Goal: Information Seeking & Learning: Learn about a topic

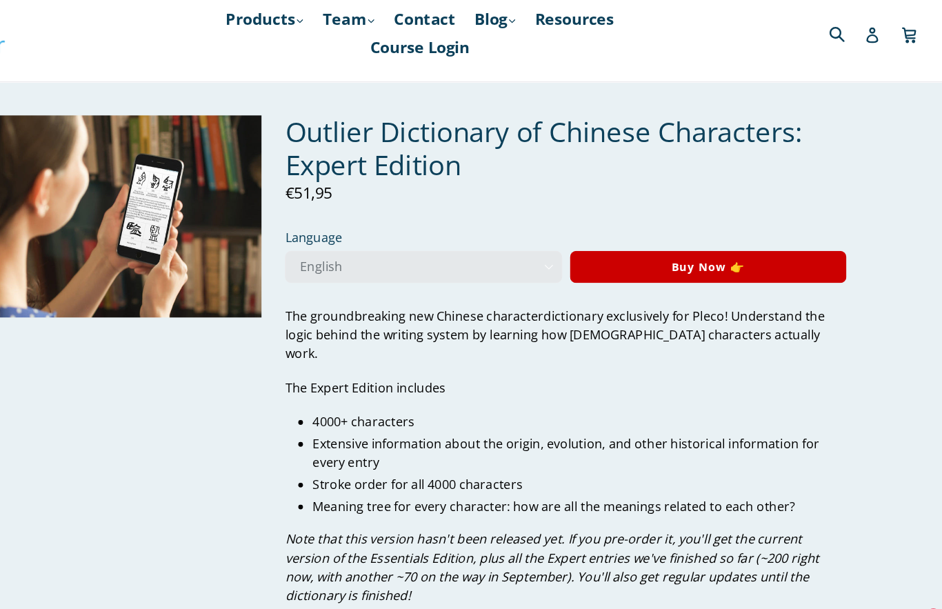
click at [293, 17] on link "Products .cls-1{fill:#231f20} expand" at bounding box center [334, 29] width 82 height 25
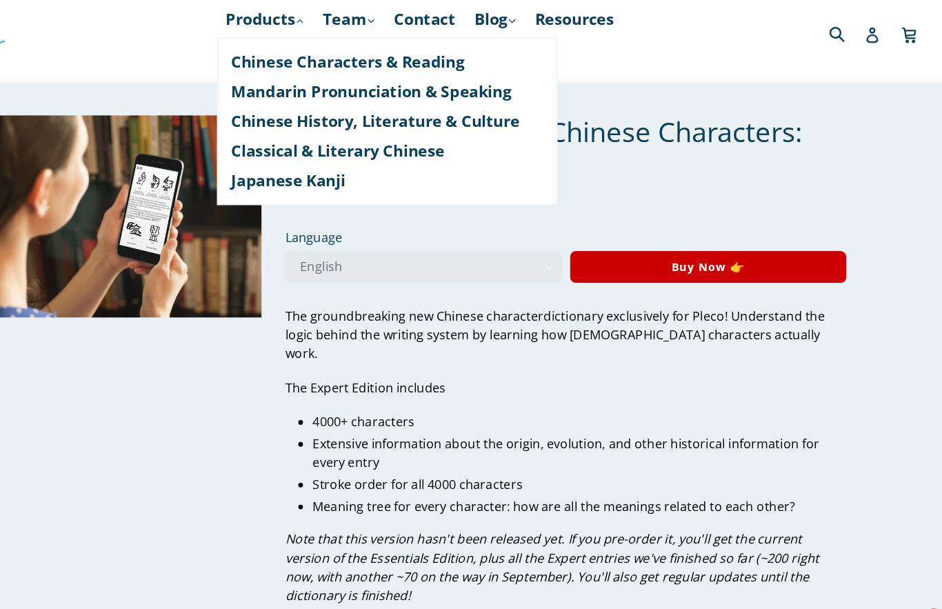
click at [305, 63] on link "Chinese Characters & Reading" at bounding box center [442, 67] width 275 height 26
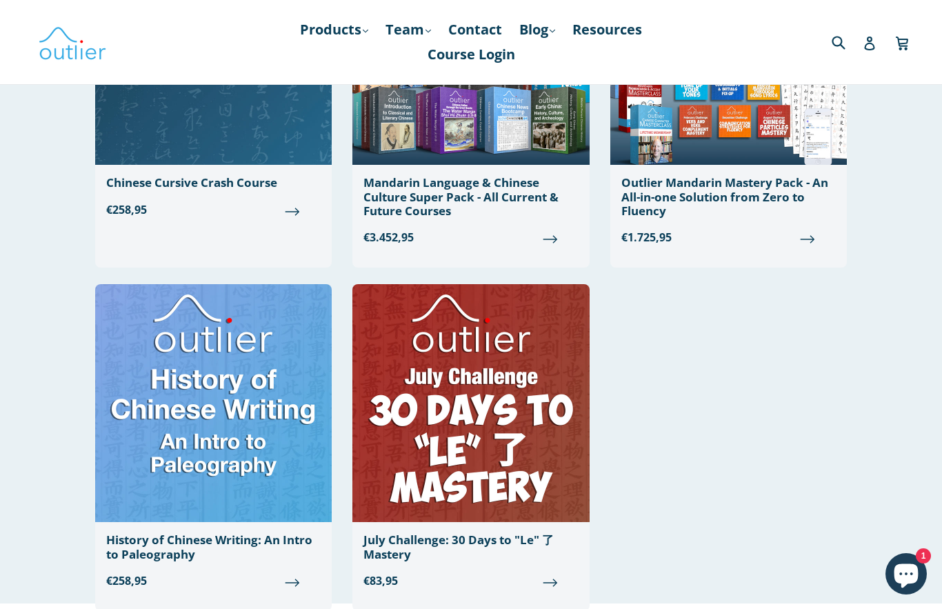
scroll to position [1352, 0]
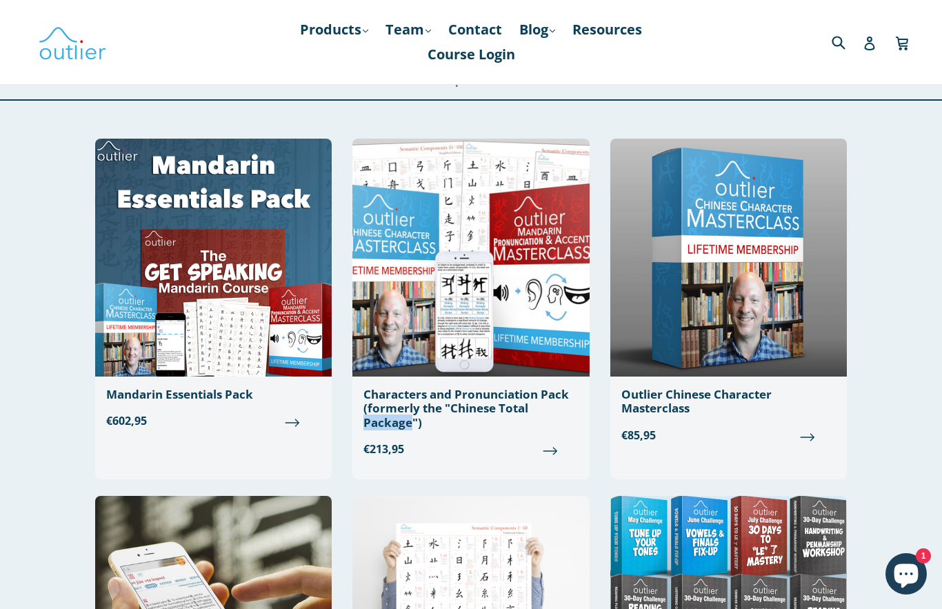
scroll to position [0, 0]
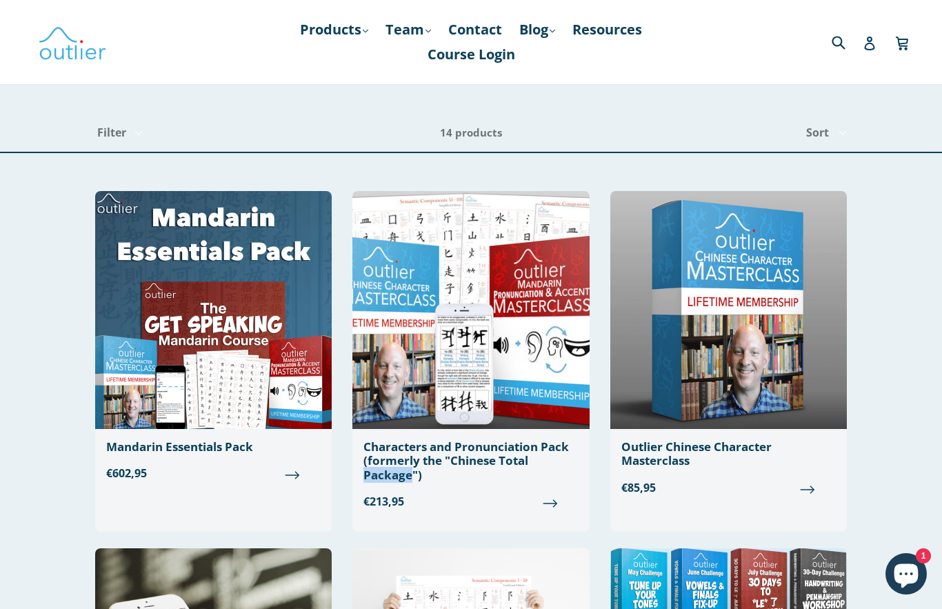
click at [616, 33] on link "Resources" at bounding box center [606, 29] width 83 height 25
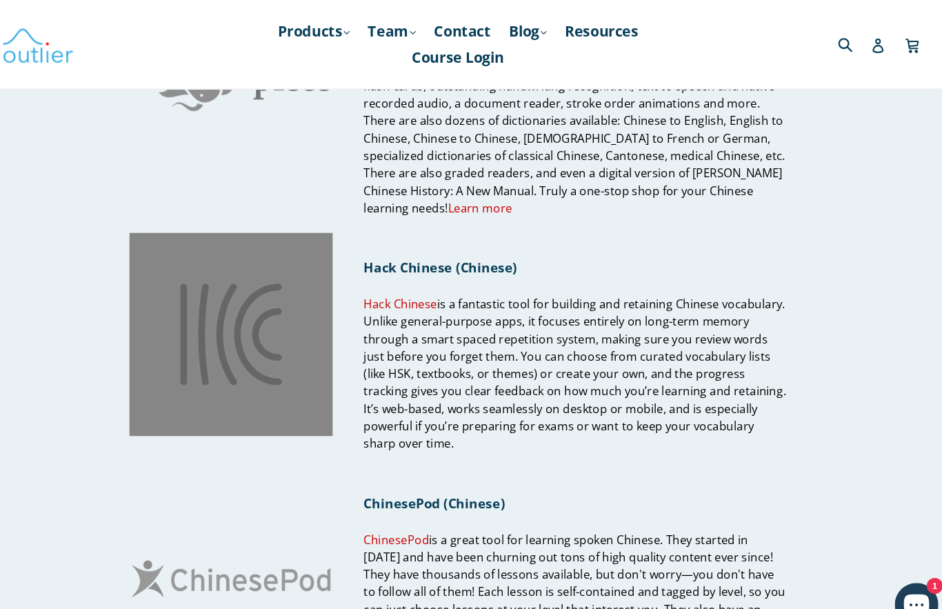
scroll to position [385, 0]
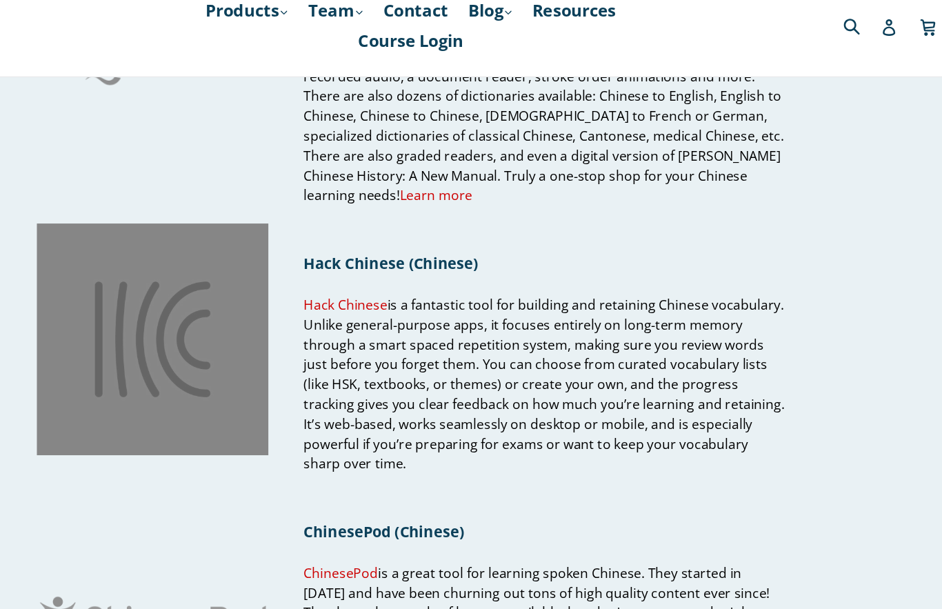
click at [381, 267] on link "Hack Chinese" at bounding box center [416, 275] width 70 height 16
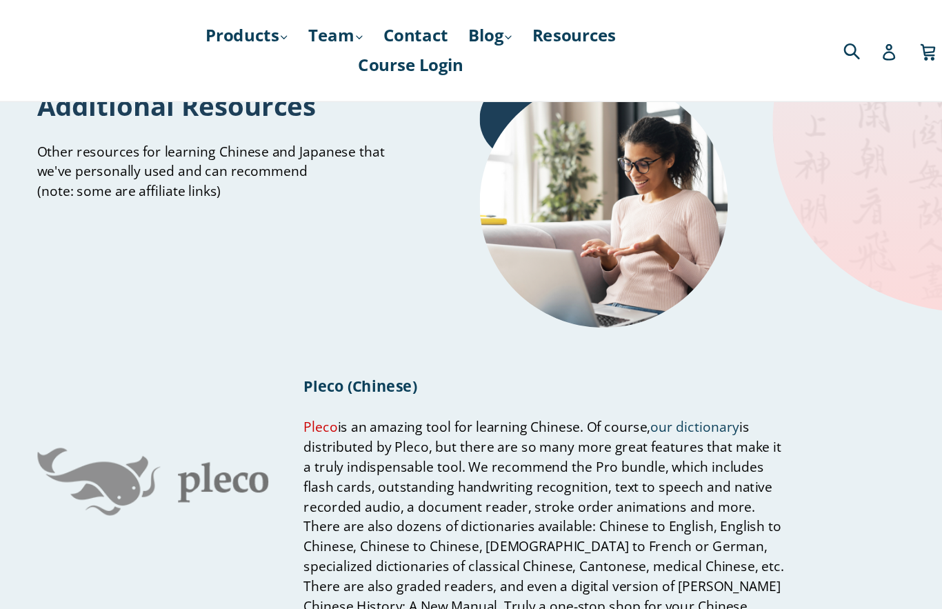
scroll to position [0, 0]
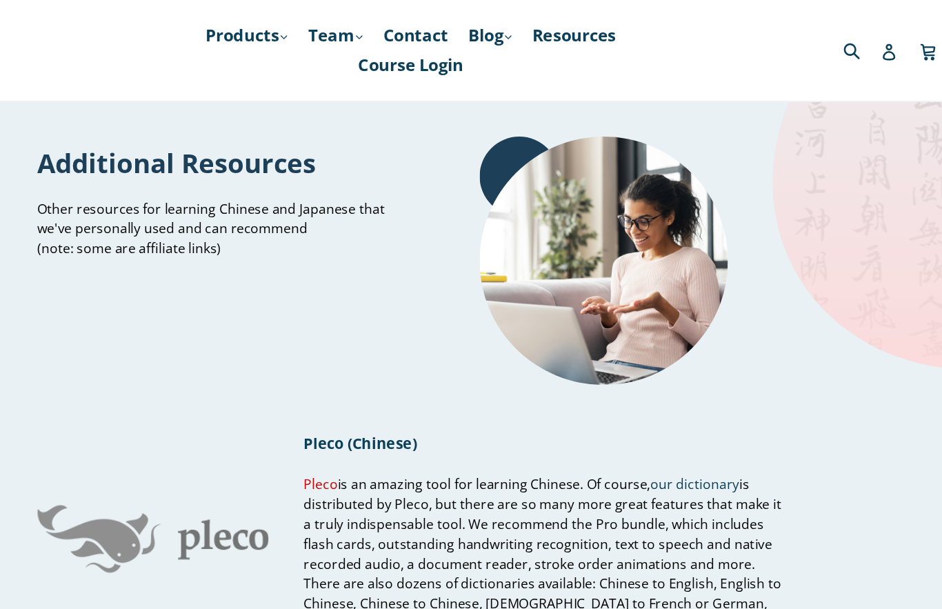
click at [293, 36] on link "Products .cls-1{fill:#231f20} expand" at bounding box center [334, 29] width 82 height 25
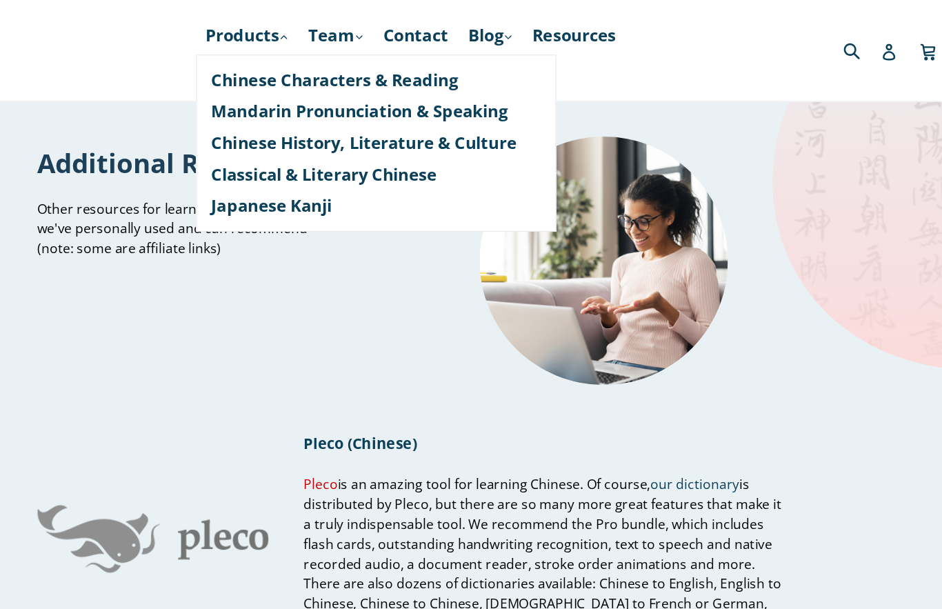
click at [382, 108] on link "Chinese History, Literature & Culture" at bounding box center [442, 119] width 275 height 26
click at [328, 99] on link "Mandarin Pronunciation & Speaking" at bounding box center [442, 93] width 275 height 26
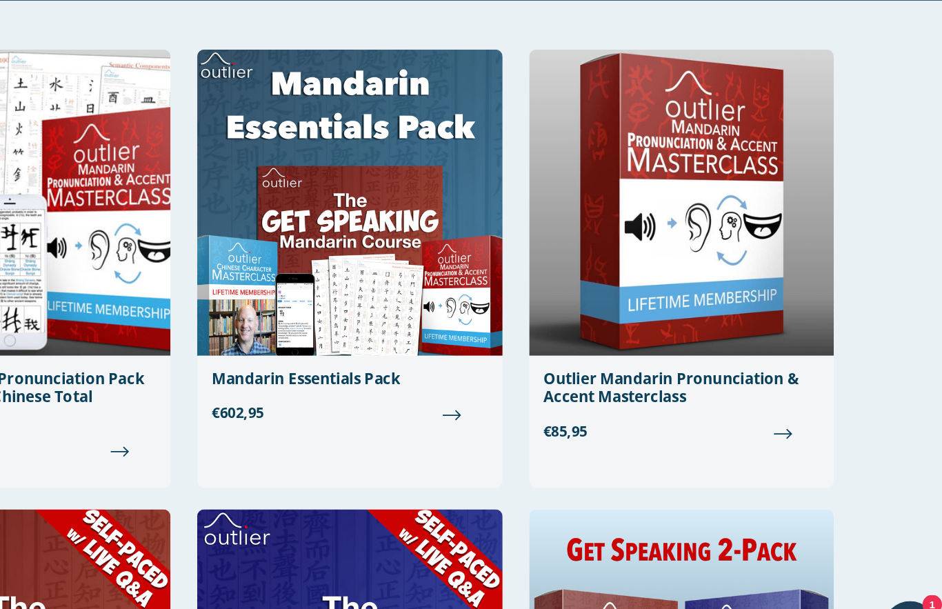
scroll to position [67, 0]
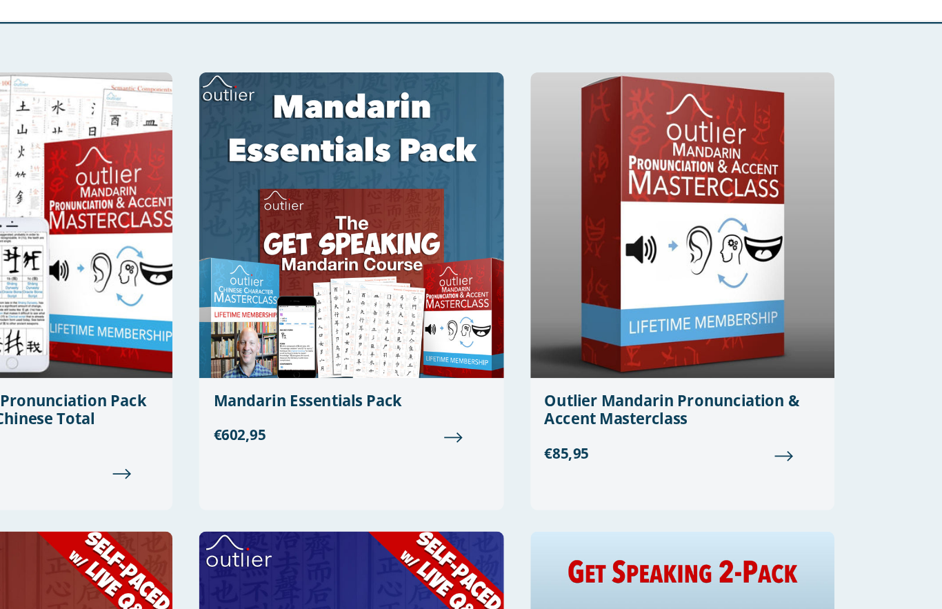
click at [621, 373] on div "Outlier Mandarin Pronunciation & Accent Masterclass" at bounding box center [728, 387] width 214 height 28
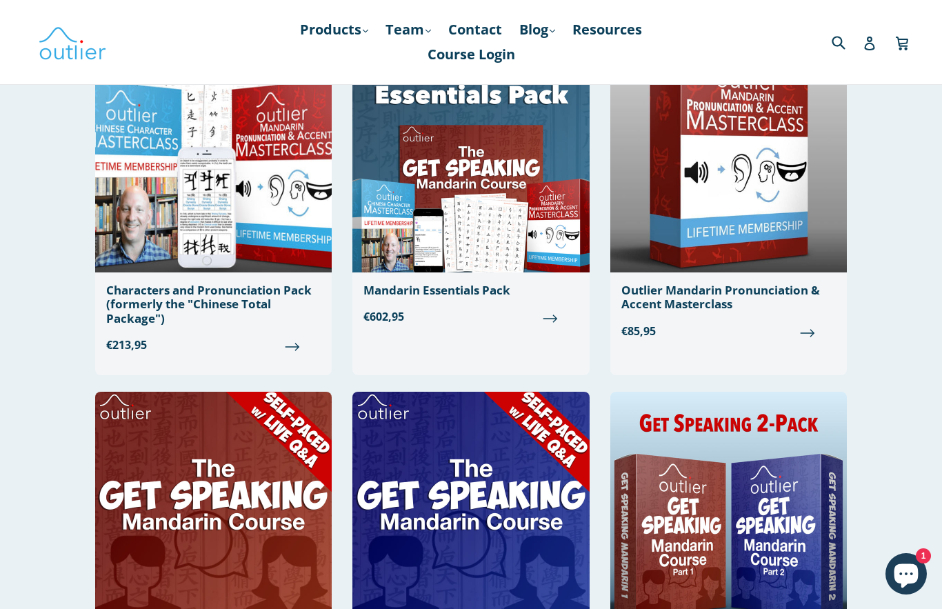
scroll to position [0, 0]
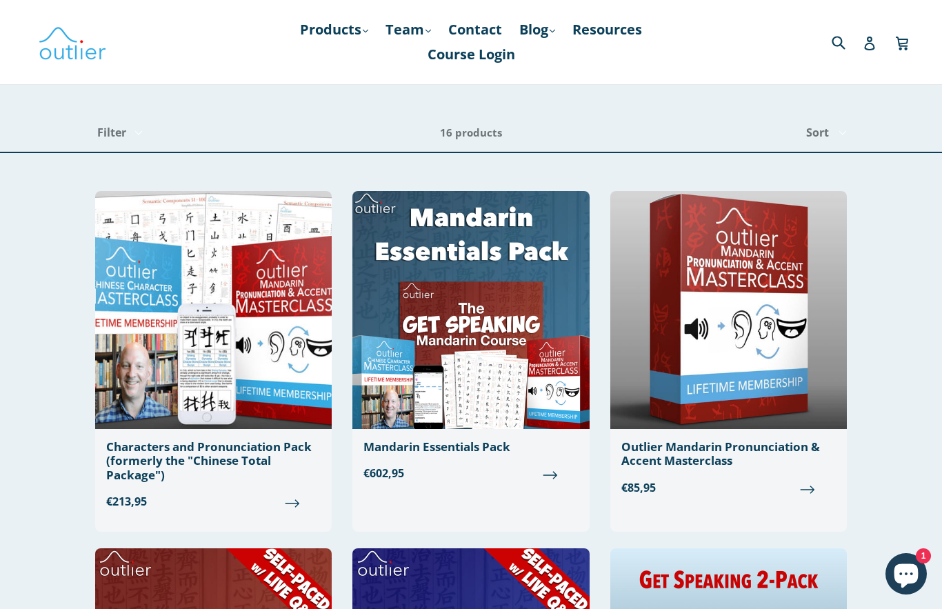
click at [340, 21] on link "Products .cls-1{fill:#231f20} expand" at bounding box center [334, 29] width 82 height 25
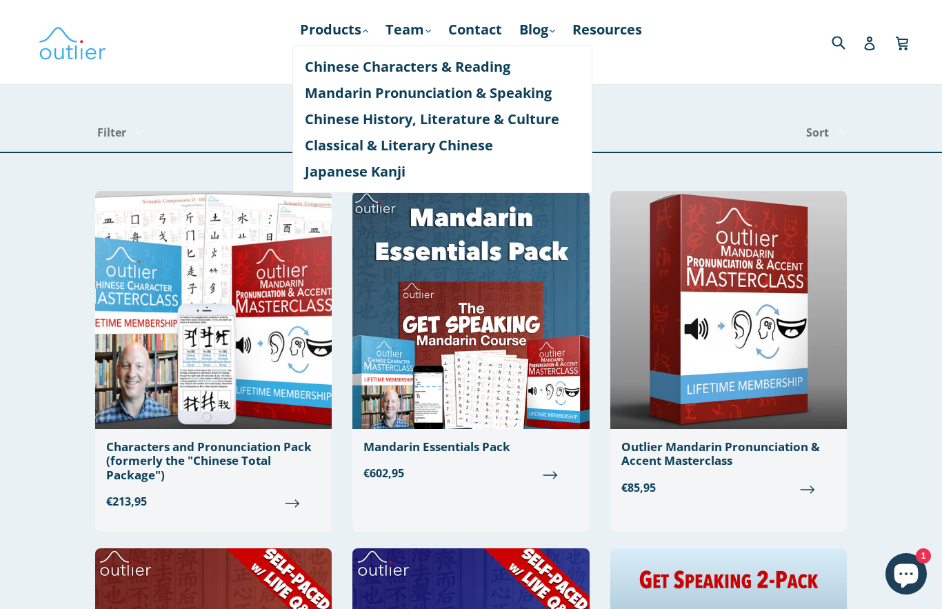
click at [434, 70] on link "Chinese Characters & Reading" at bounding box center [442, 67] width 275 height 26
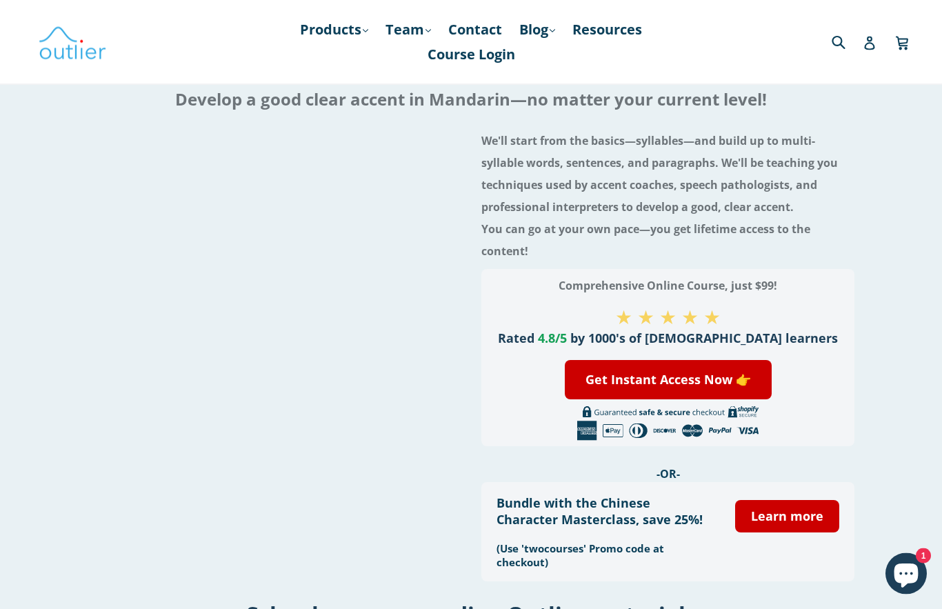
scroll to position [101, 0]
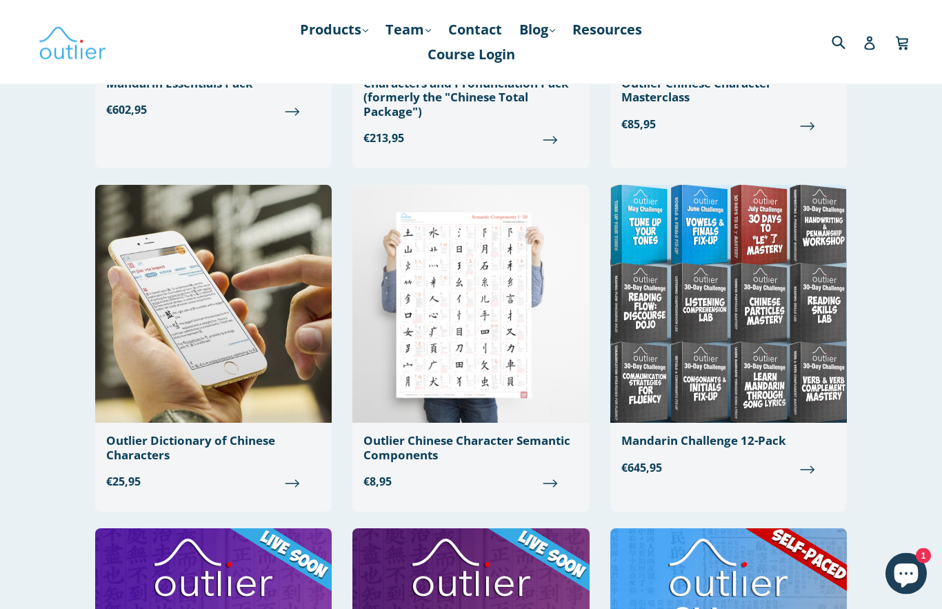
scroll to position [323, 0]
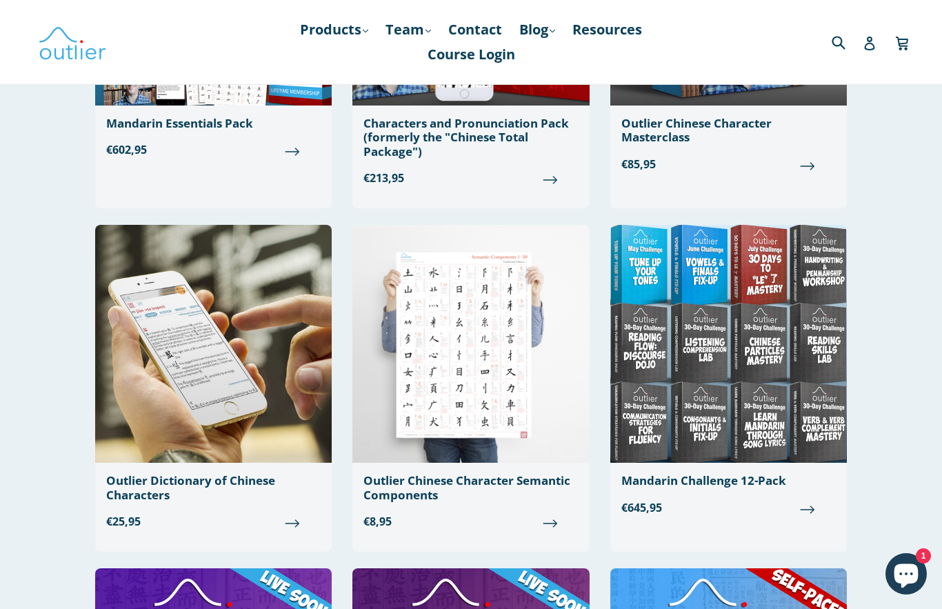
click at [187, 485] on div "Outlier Dictionary of Chinese Characters" at bounding box center [213, 488] width 214 height 28
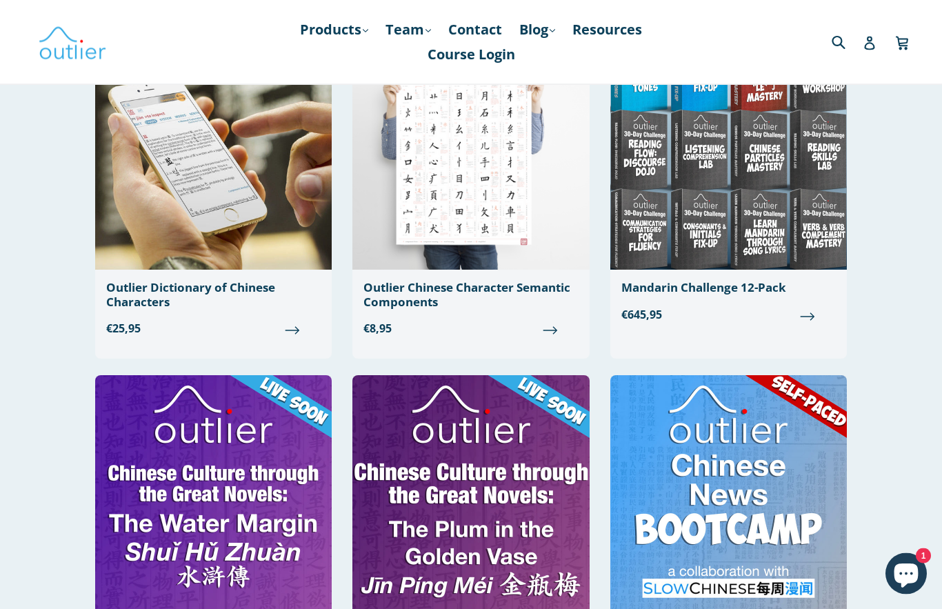
scroll to position [536, 0]
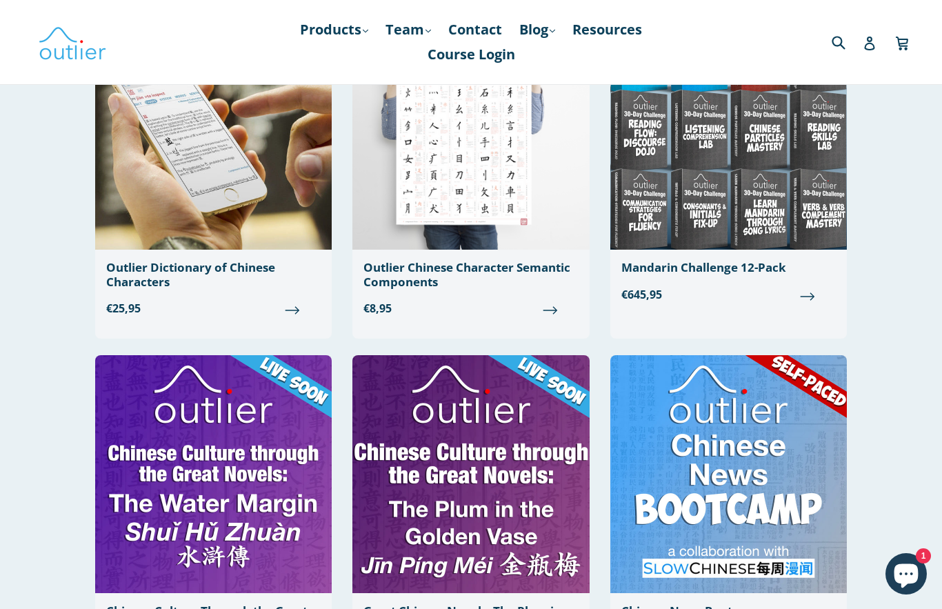
click at [199, 292] on link "Outlier Dictionary of Chinese Characters Regular price €25,95" at bounding box center [213, 170] width 237 height 316
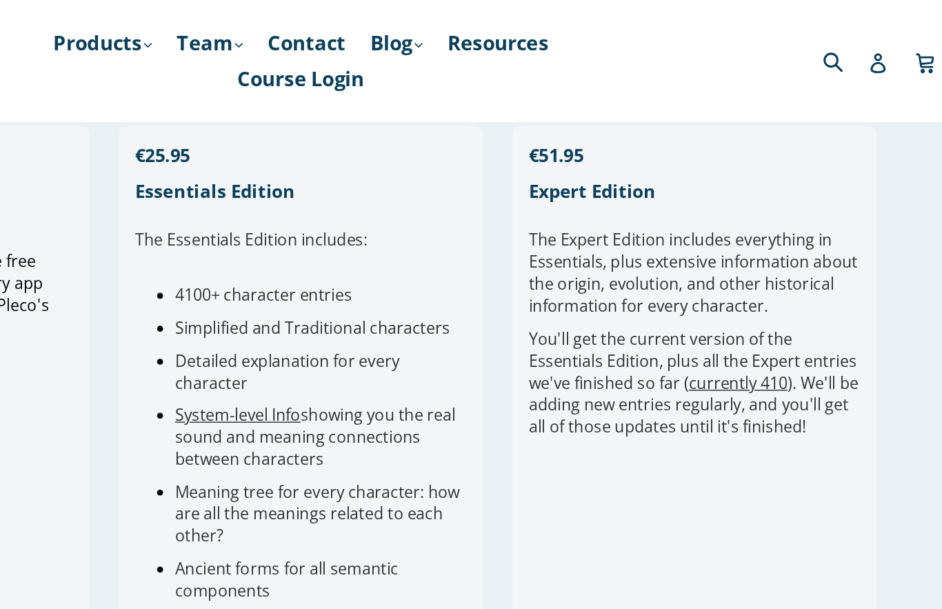
scroll to position [392, 0]
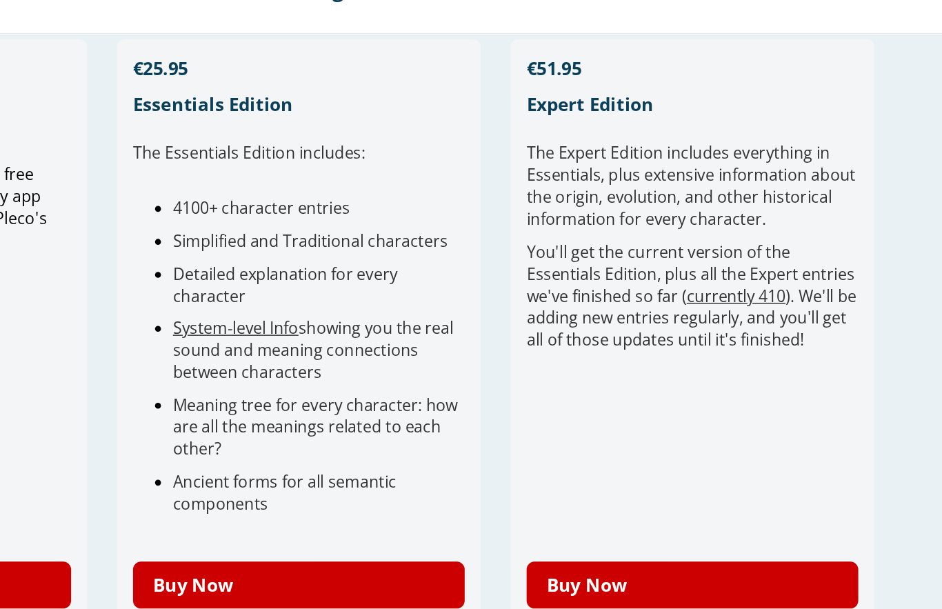
click at [628, 358] on div "The Expert Edition includes e verything in Essentials, plus extensive informati…" at bounding box center [742, 296] width 229 height 274
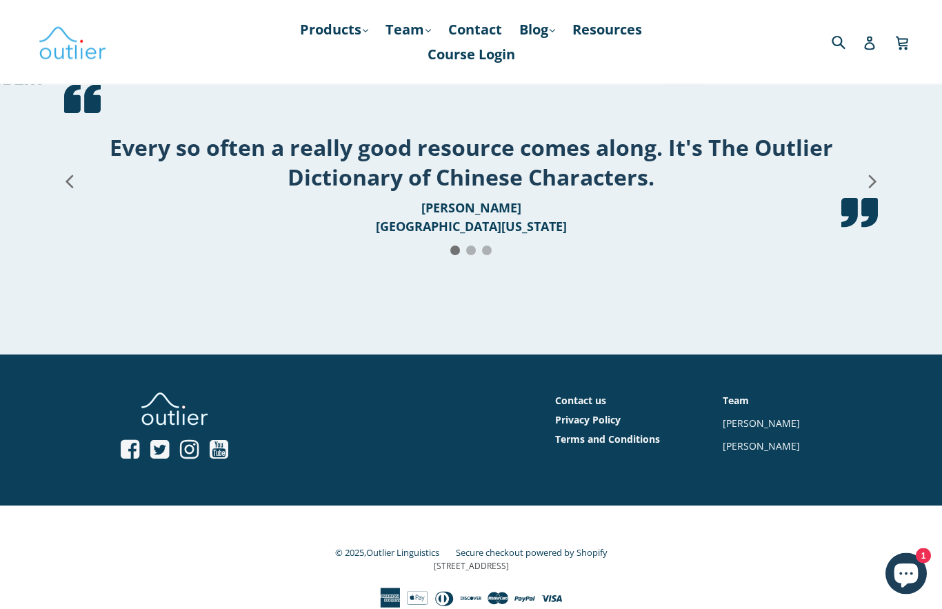
scroll to position [2692, 0]
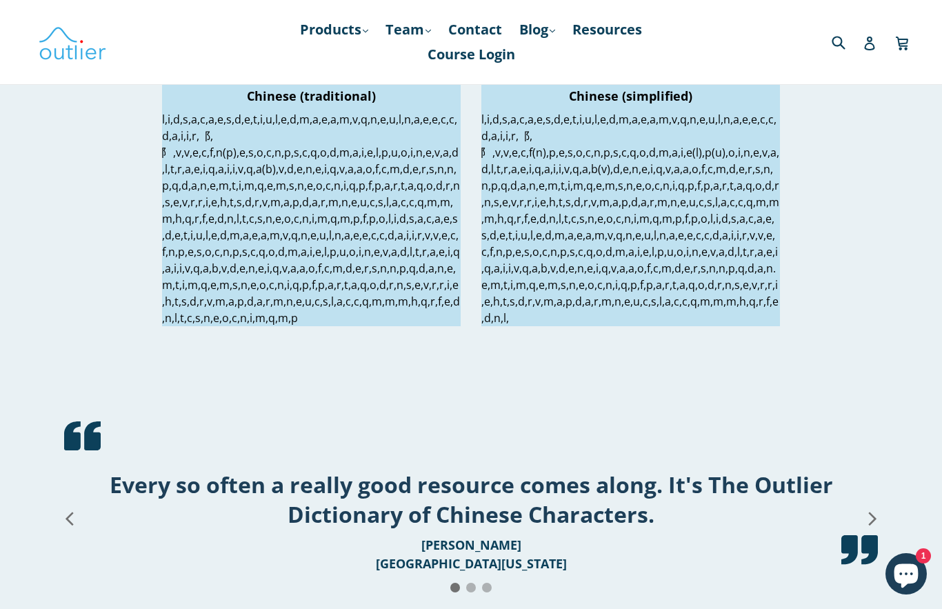
scroll to position [2328, 0]
